Goal: Transaction & Acquisition: Obtain resource

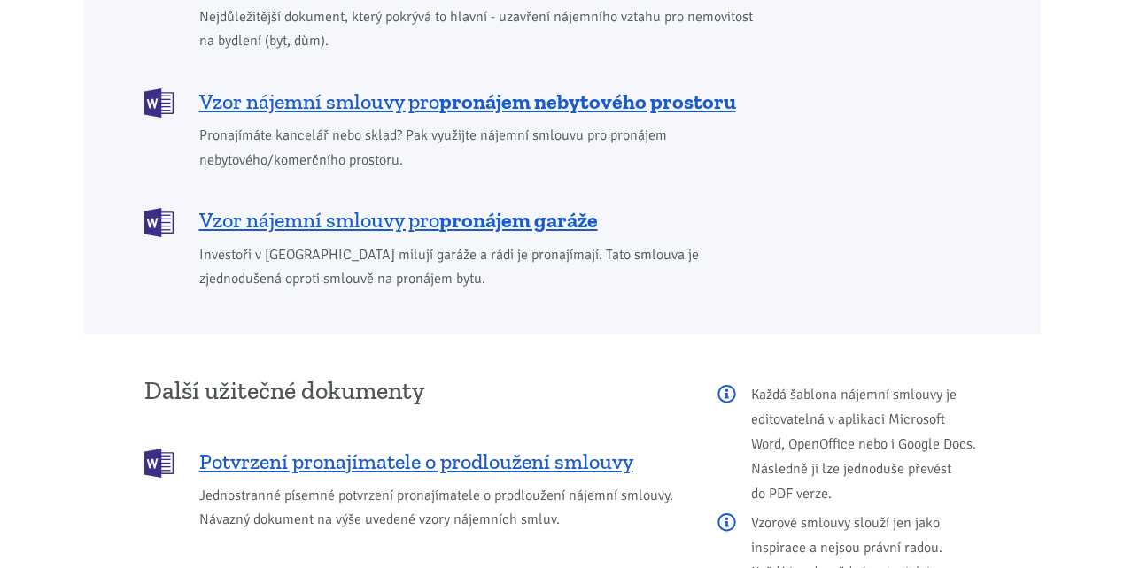
scroll to position [1771, 0]
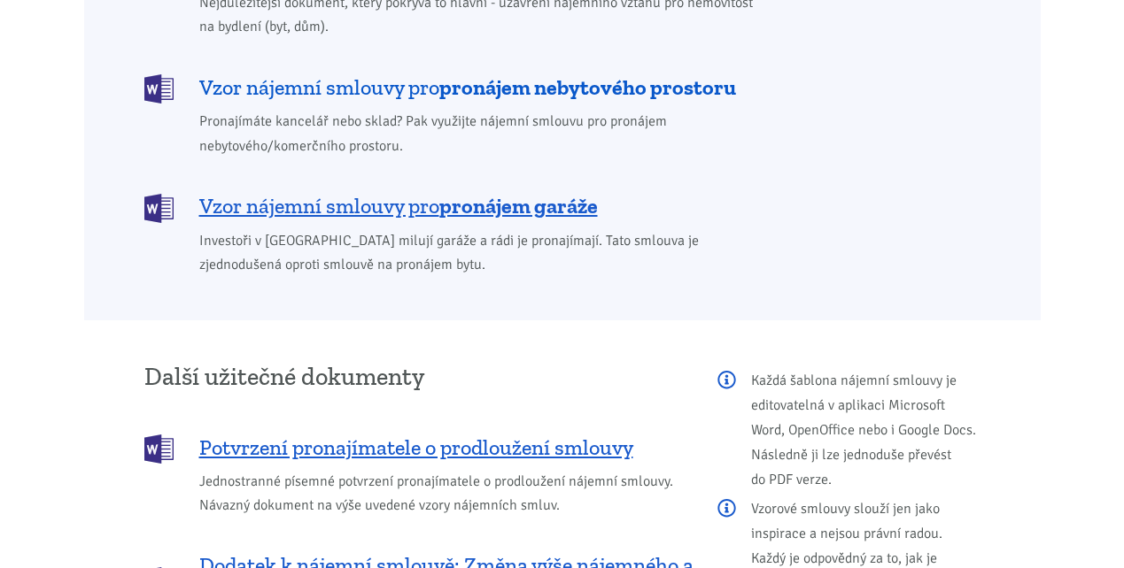
click at [399, 73] on span "Vzor nájemní smlouvy pro pronájem nebytového prostoru" at bounding box center [467, 87] width 537 height 28
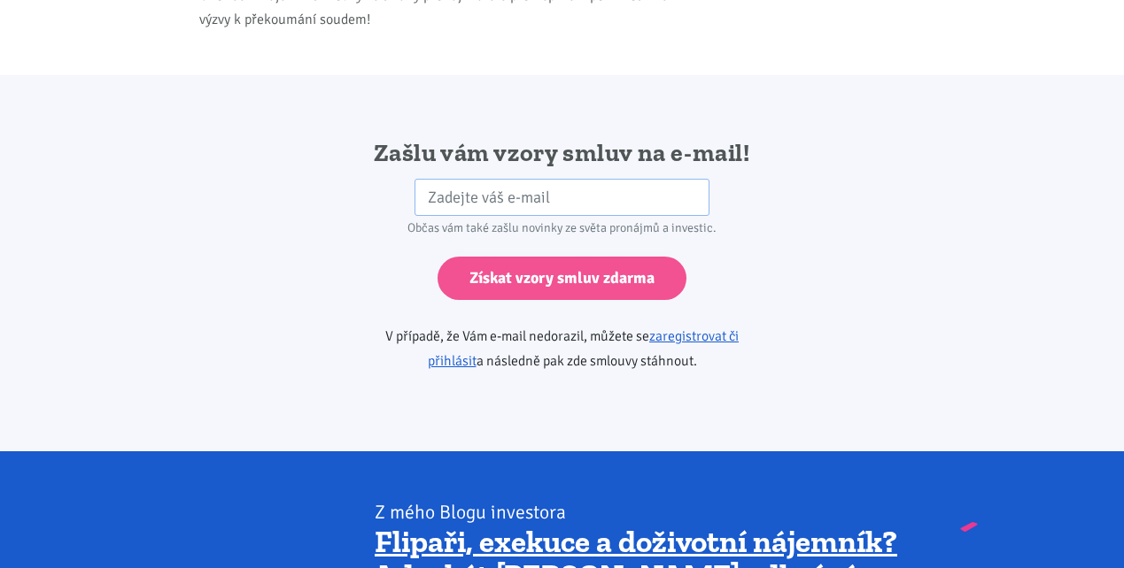
scroll to position [2817, 0]
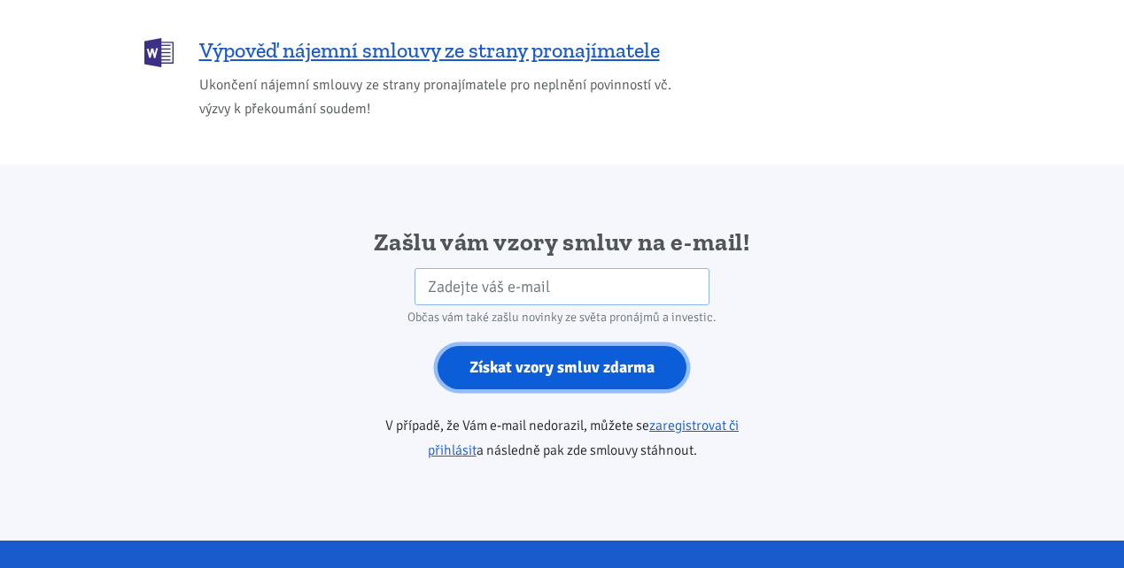
click at [583, 347] on input "Získat vzory smluv zdarma" at bounding box center [561, 367] width 249 height 43
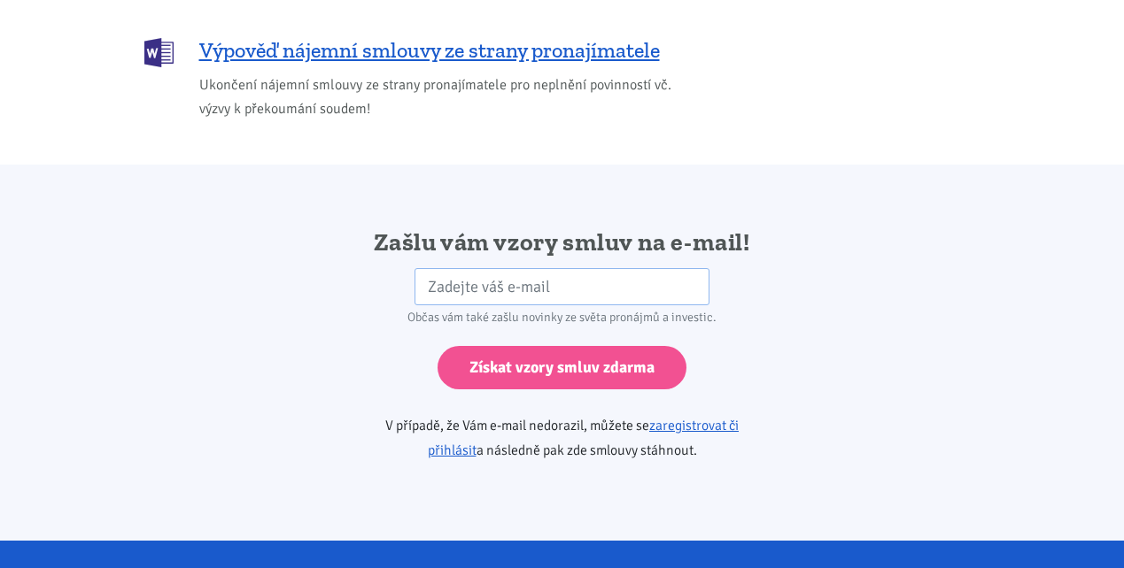
click at [836, 308] on div "Zašlu vám vzory smluv na e-mail! HP Občas vám také zašlu novinky ze světa proná…" at bounding box center [562, 353] width 956 height 252
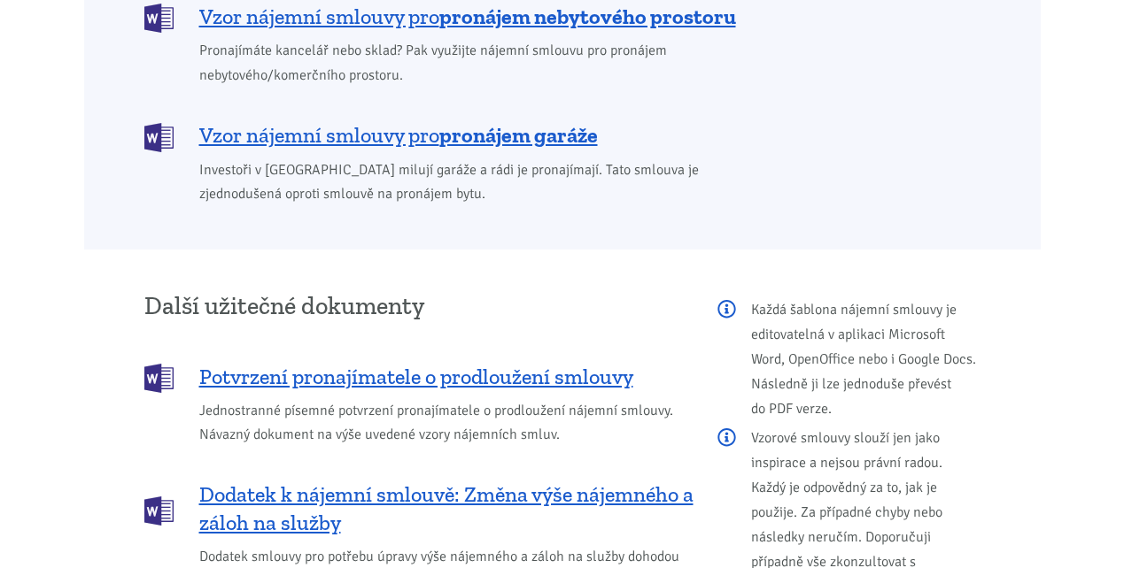
scroll to position [1771, 0]
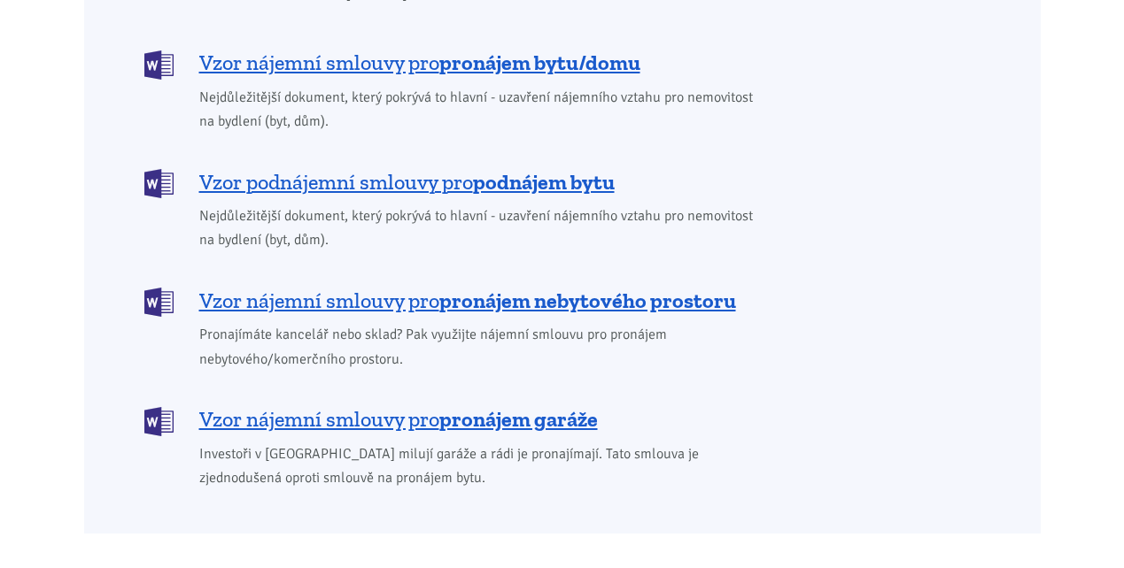
scroll to position [1594, 0]
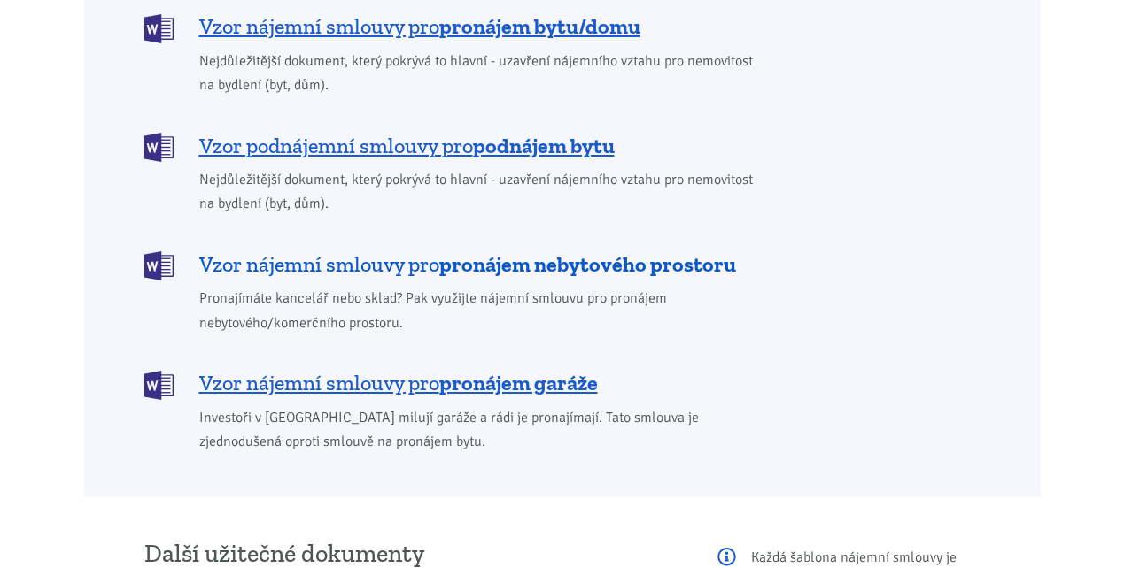
click at [323, 251] on span "Vzor nájemní smlouvy pro pronájem nebytového prostoru" at bounding box center [467, 265] width 537 height 28
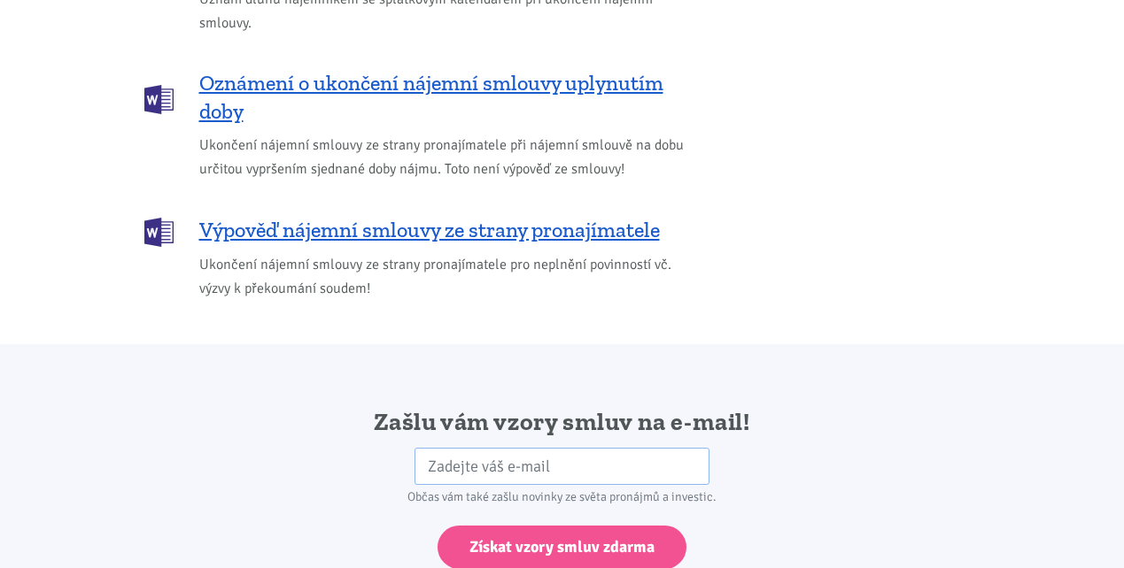
scroll to position [2957, 0]
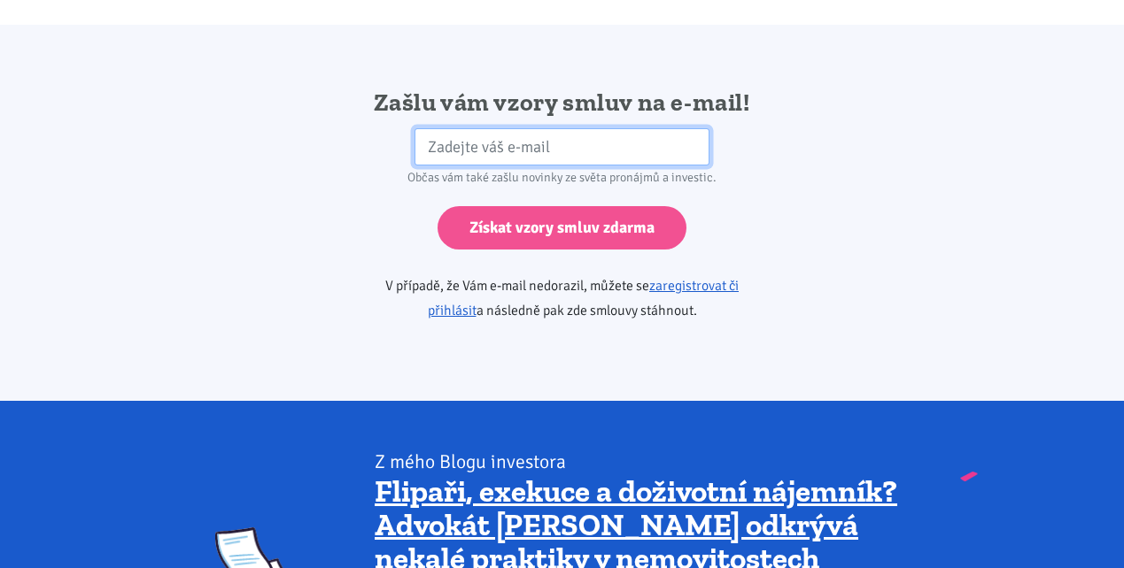
click at [421, 128] on input "email" at bounding box center [561, 147] width 295 height 38
type input "funkova@igitur.cz"
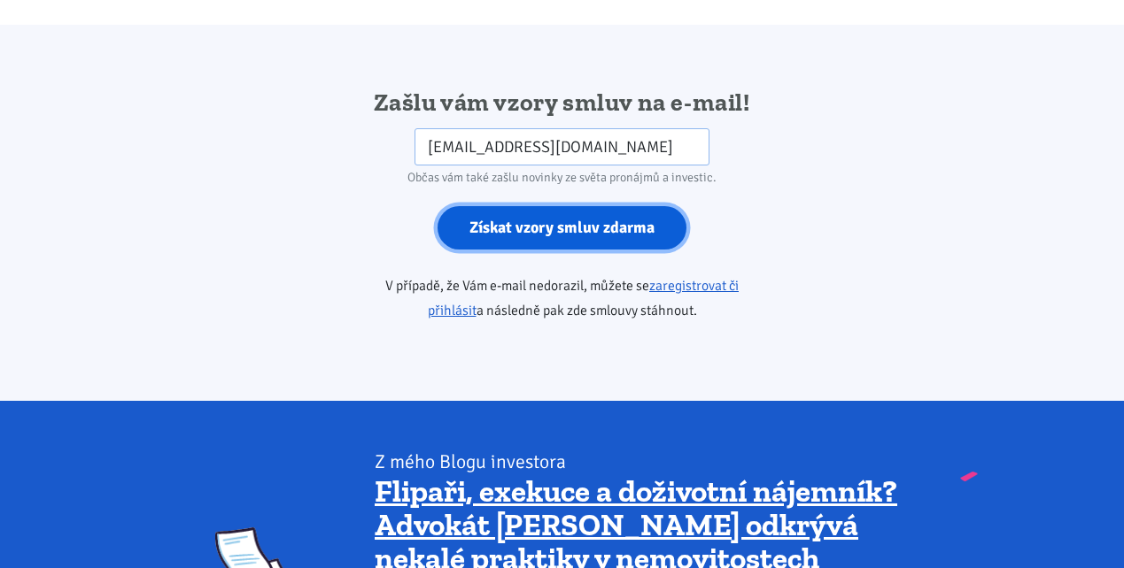
click at [569, 206] on input "Získat vzory smluv zdarma" at bounding box center [561, 227] width 249 height 43
